Goal: Find specific page/section: Find specific page/section

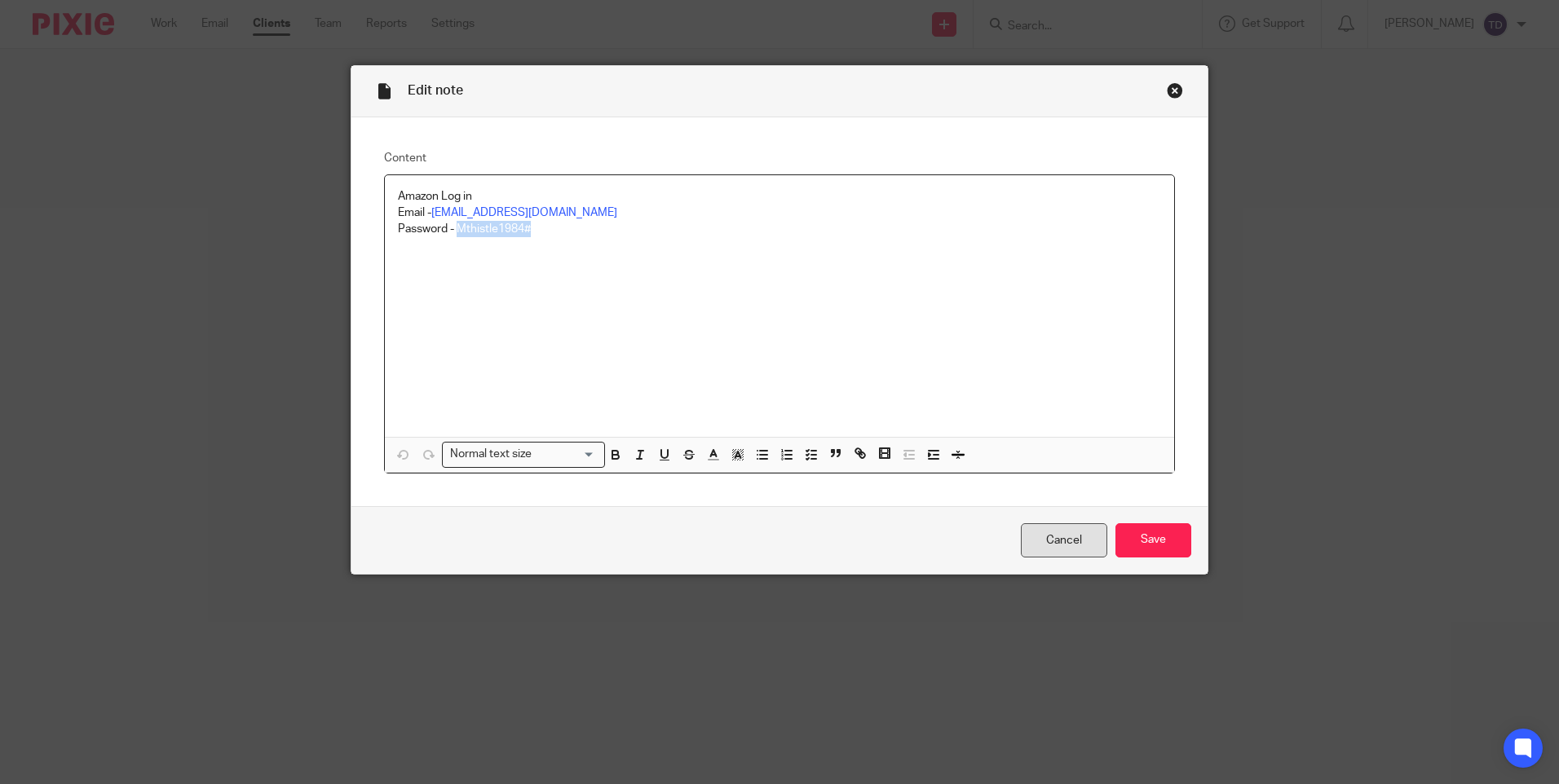
click at [1050, 548] on link "Cancel" at bounding box center [1063, 541] width 87 height 35
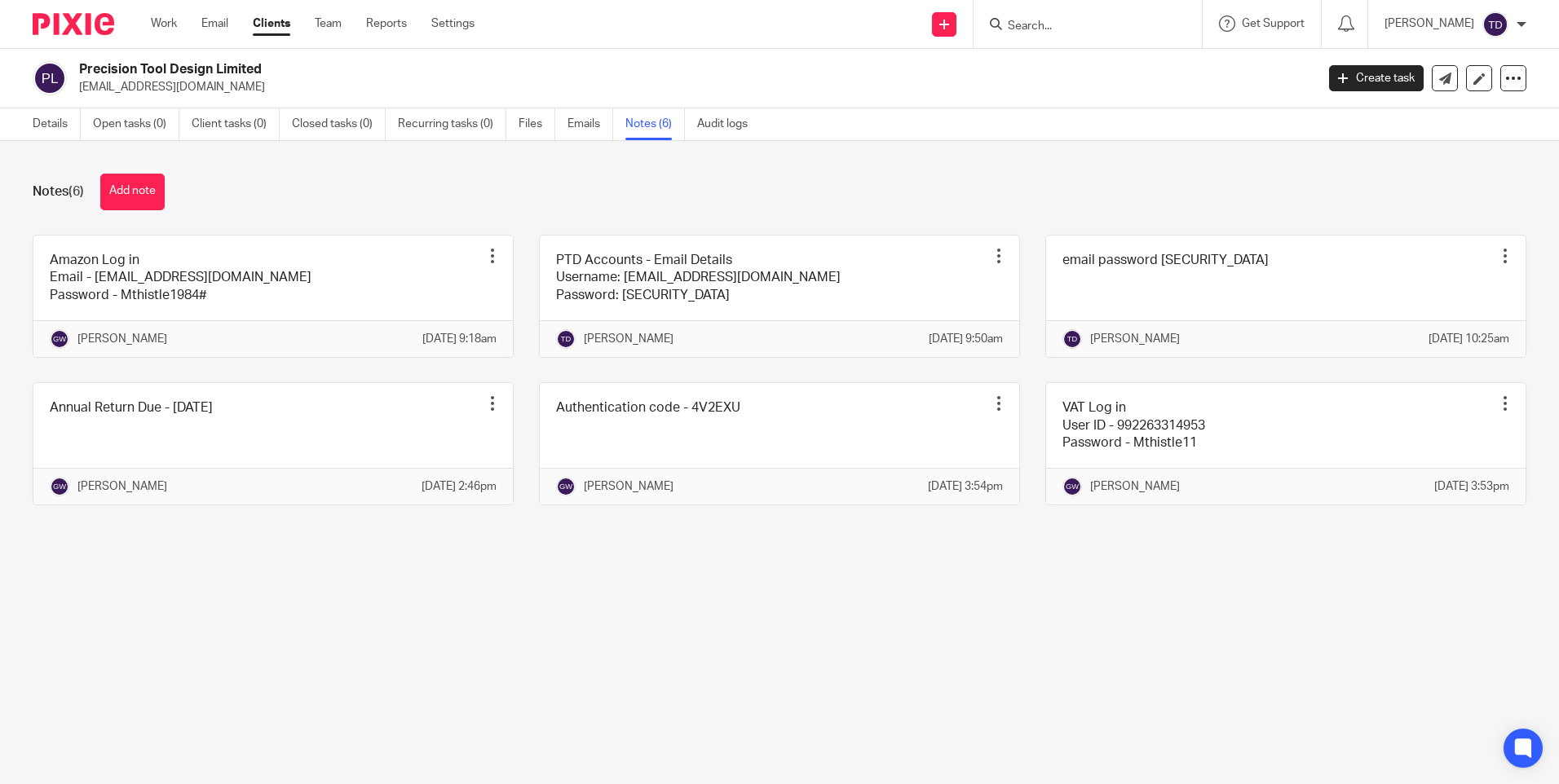
click at [1132, 15] on form at bounding box center [1093, 24] width 173 height 20
click at [1093, 35] on div at bounding box center [1087, 24] width 228 height 48
click at [1093, 27] on input "Search" at bounding box center [1079, 26] width 146 height 14
type input "3"
type input "394143585"
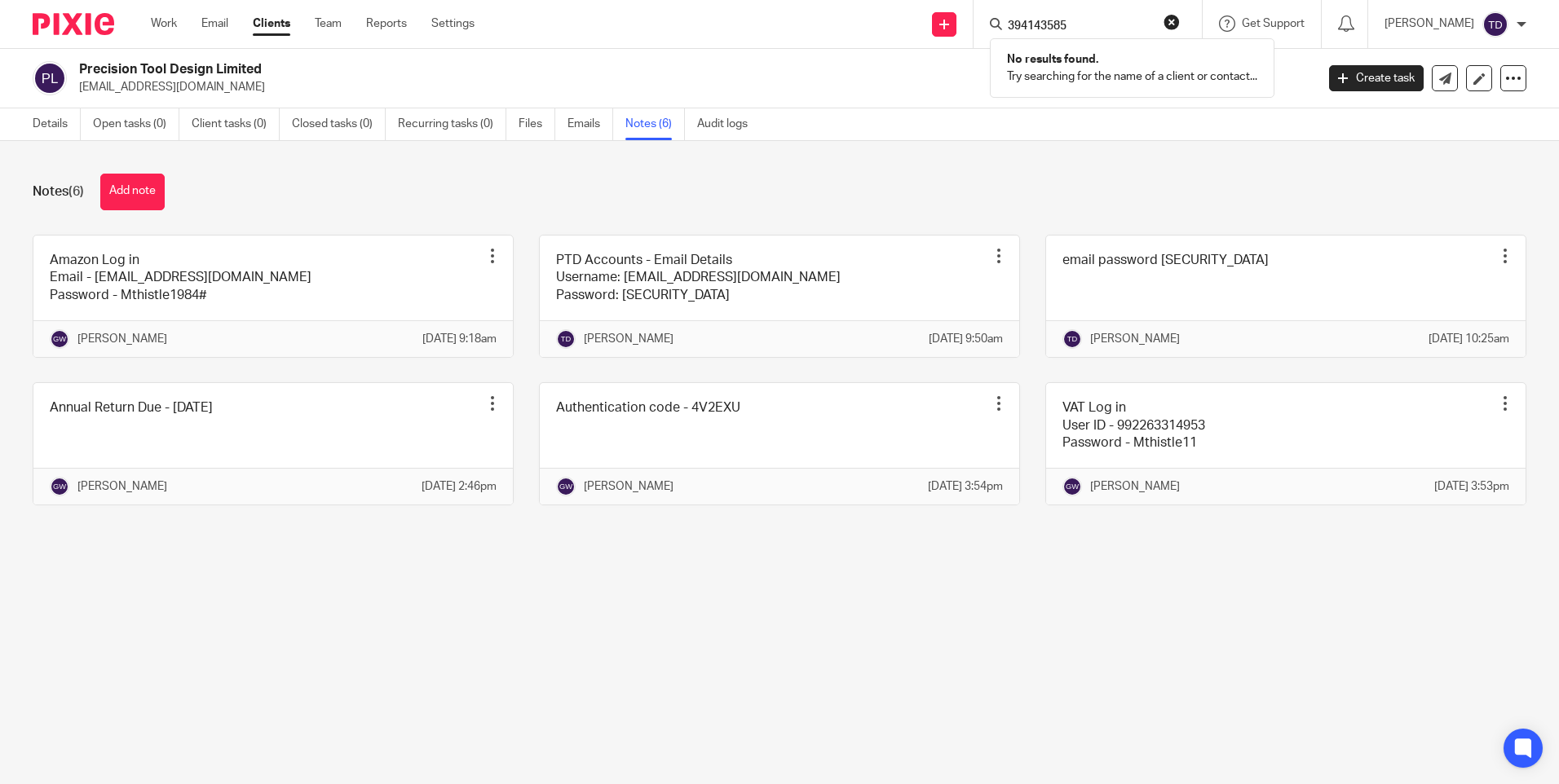
click button "submit" at bounding box center [0, 0] width 0 height 0
click at [1169, 15] on form "394143585" at bounding box center [1093, 24] width 173 height 20
click at [1180, 14] on button "reset" at bounding box center [1171, 21] width 16 height 16
click at [1123, 29] on input "Search" at bounding box center [1079, 26] width 146 height 14
click at [1085, 28] on input "Search" at bounding box center [1079, 26] width 146 height 14
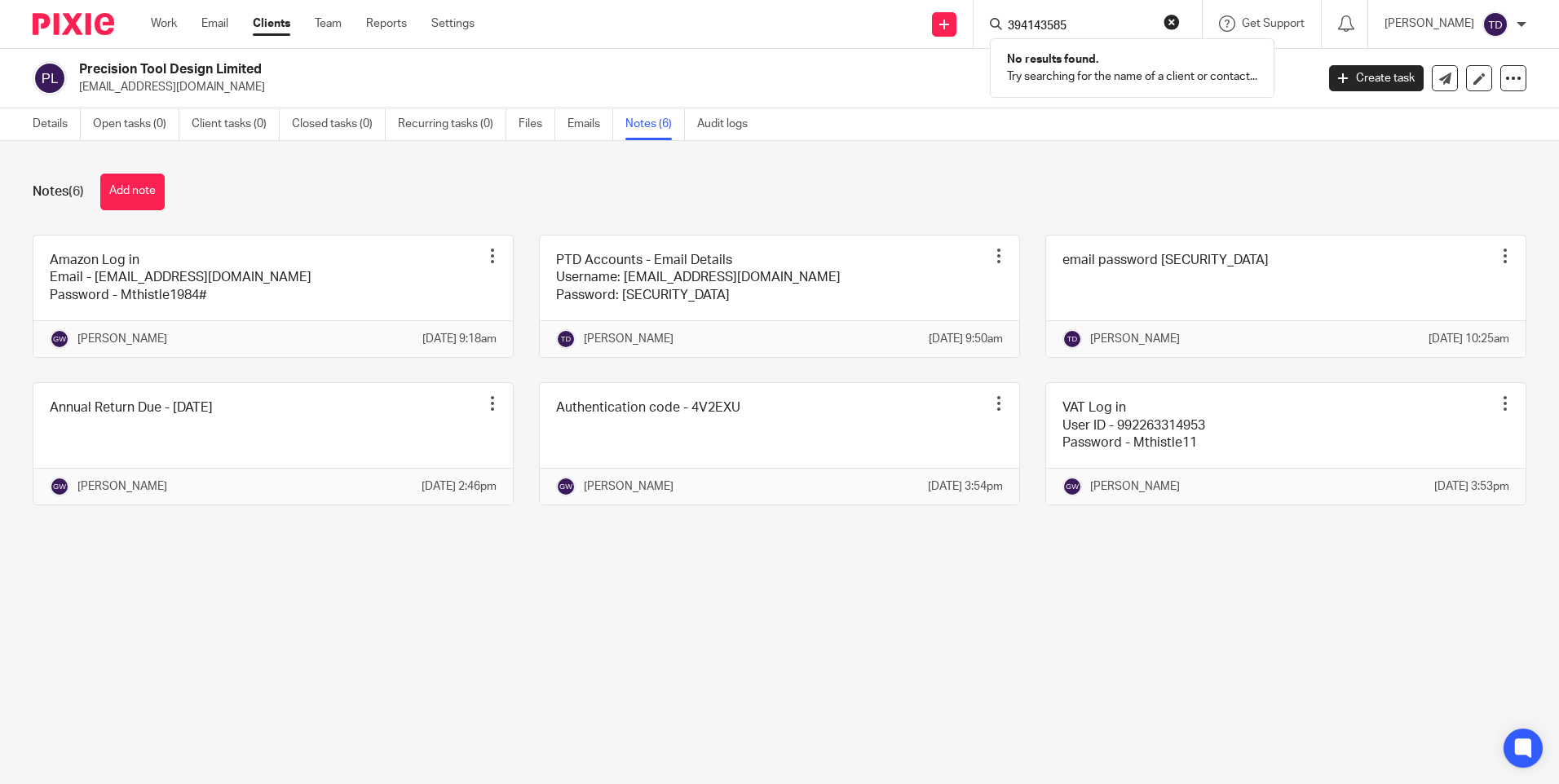
type input "394143585"
drag, startPoint x: 1136, startPoint y: 138, endPoint x: 1159, endPoint y: 138, distance: 23.0
click at [1148, 138] on div "Details Open tasks (0) Client tasks (0) Closed tasks (0) Recurring tasks (0) Fi…" at bounding box center [779, 124] width 1559 height 33
click at [1094, 13] on form at bounding box center [1093, 24] width 173 height 20
click at [1088, 23] on input "Search" at bounding box center [1079, 26] width 146 height 14
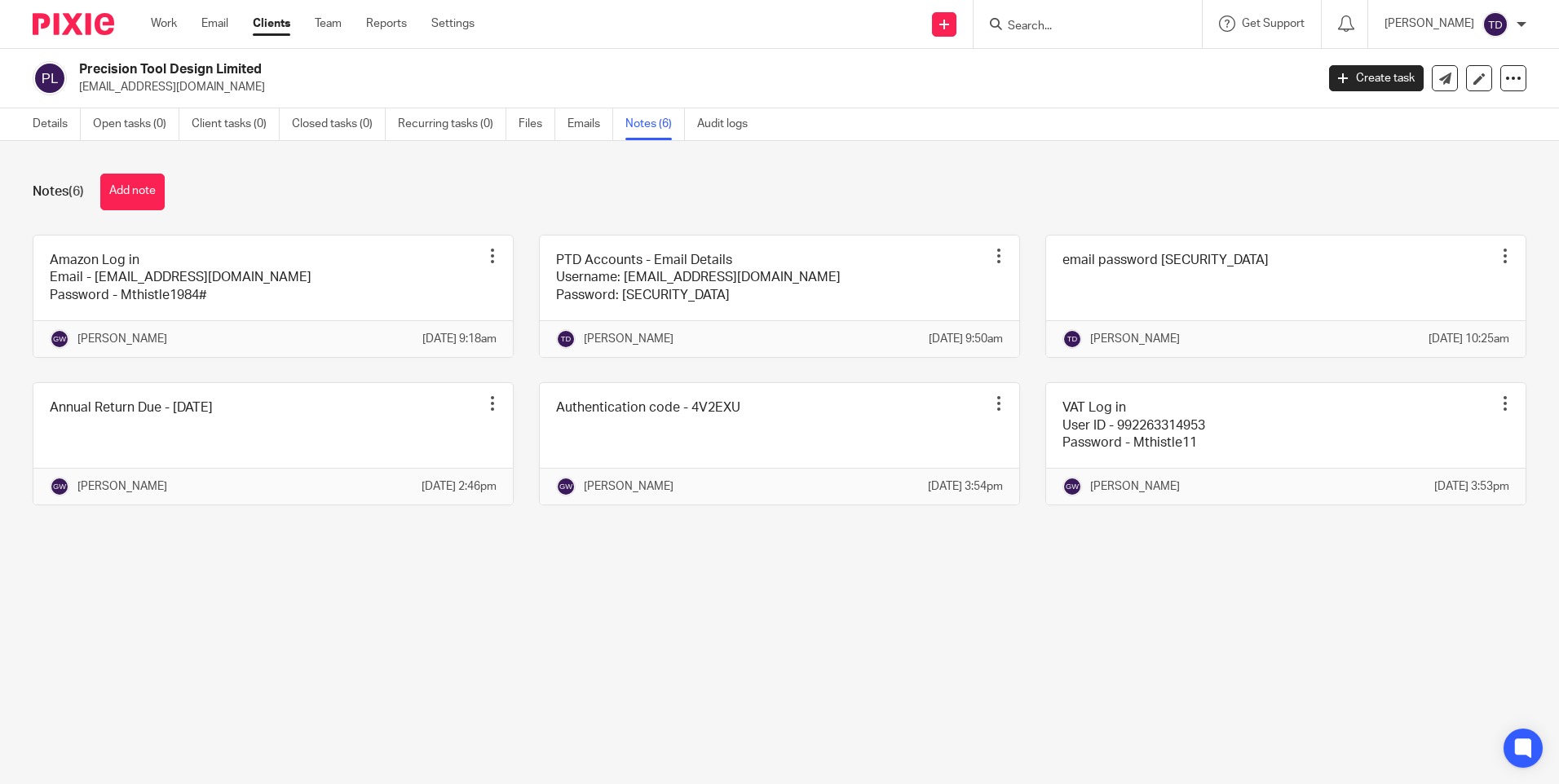
click at [1044, 21] on input "Search" at bounding box center [1079, 26] width 146 height 14
